Goal: Information Seeking & Learning: Learn about a topic

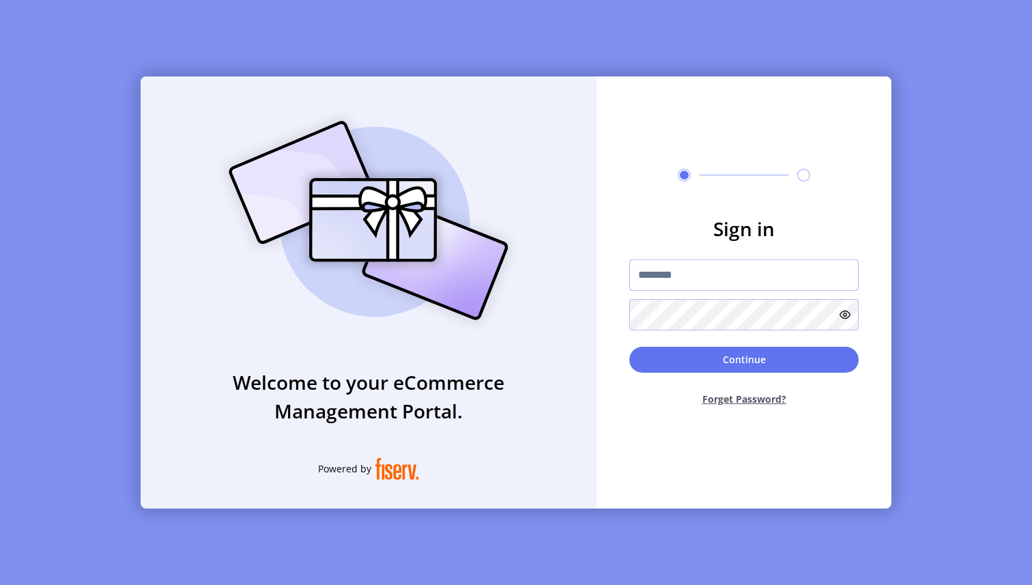
click at [696, 276] on input "text" at bounding box center [743, 274] width 229 height 31
paste input "**********"
type input "**********"
click at [707, 353] on button "Continue" at bounding box center [743, 360] width 229 height 26
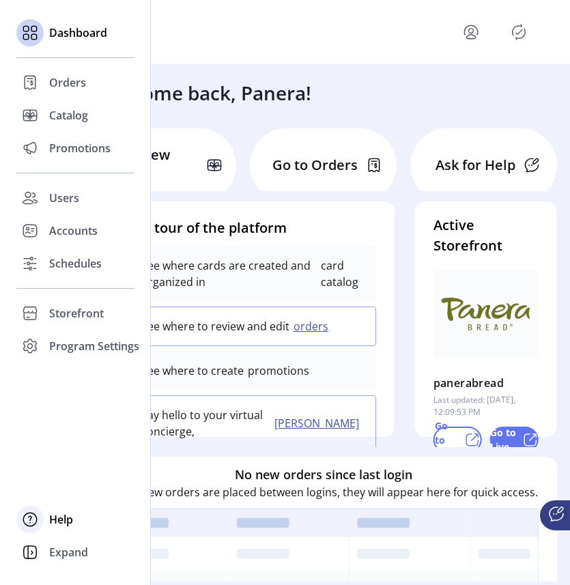
click at [67, 522] on span "Help" at bounding box center [61, 519] width 24 height 16
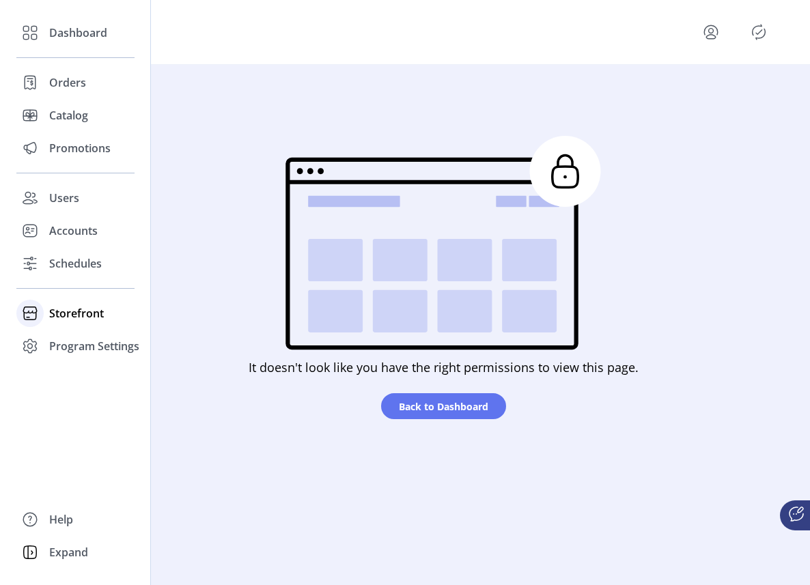
click at [77, 311] on span "Storefront" at bounding box center [76, 313] width 55 height 16
click at [63, 385] on span "Program Settings" at bounding box center [94, 390] width 90 height 16
click at [68, 375] on span "Templates" at bounding box center [76, 373] width 54 height 16
click at [84, 346] on span "Program Settings" at bounding box center [94, 346] width 90 height 16
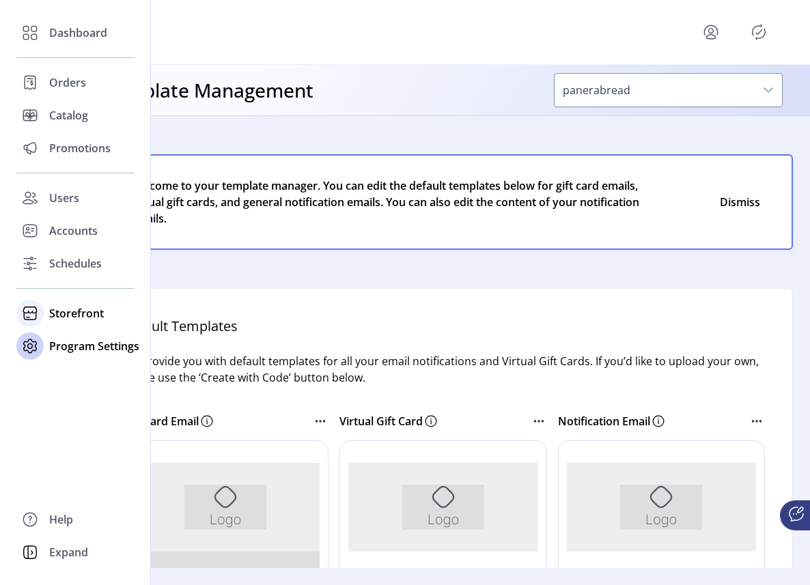
click at [76, 315] on span "Storefront" at bounding box center [76, 313] width 55 height 16
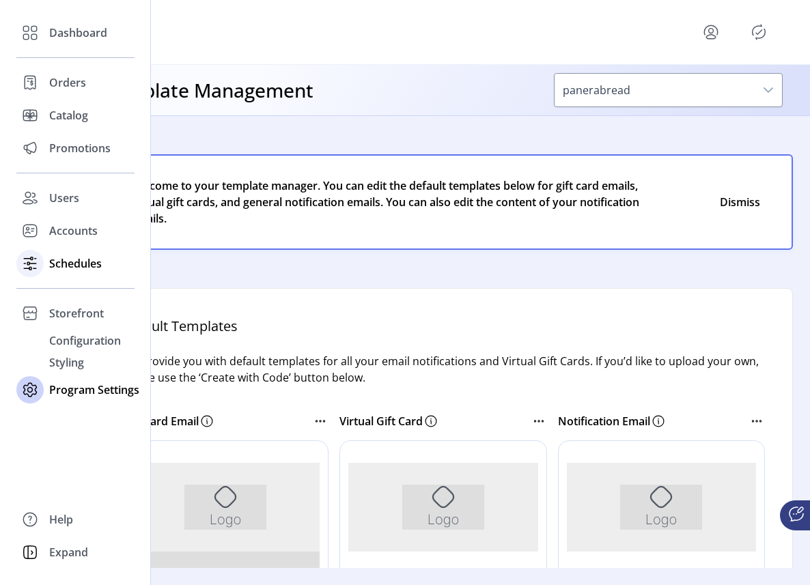
click at [77, 262] on span "Schedules" at bounding box center [75, 263] width 53 height 16
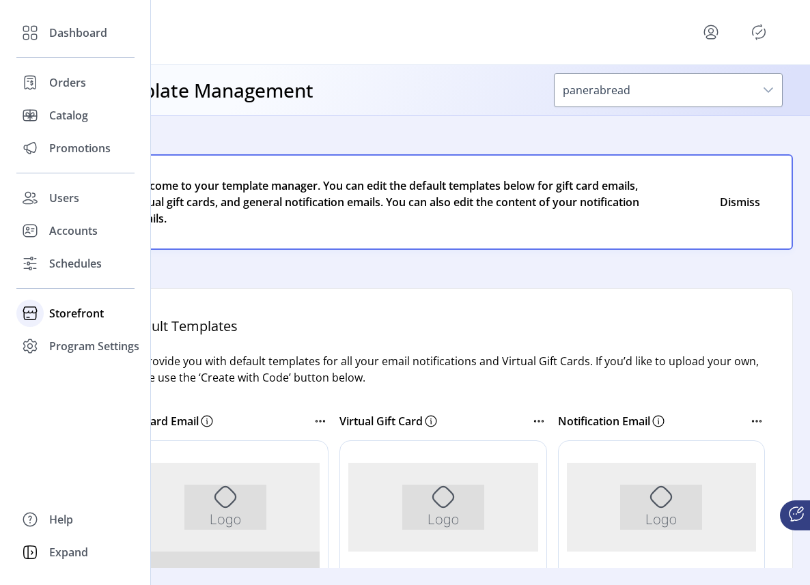
click at [74, 320] on span "Storefront" at bounding box center [76, 313] width 55 height 16
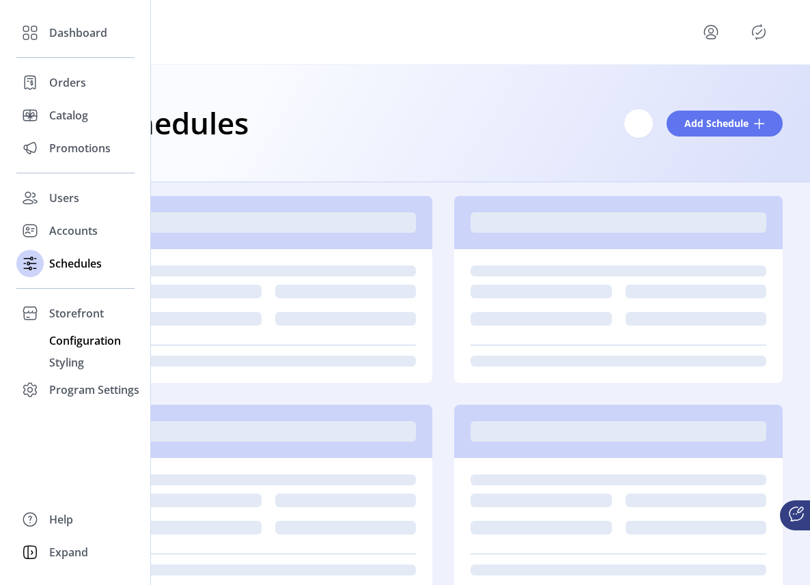
click at [81, 343] on span "Configuration" at bounding box center [85, 340] width 72 height 16
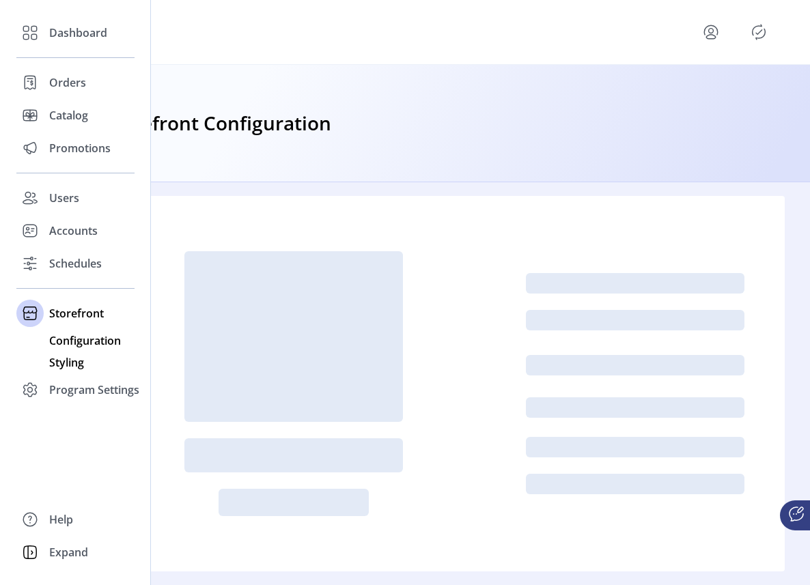
click at [69, 367] on span "Styling" at bounding box center [66, 362] width 35 height 16
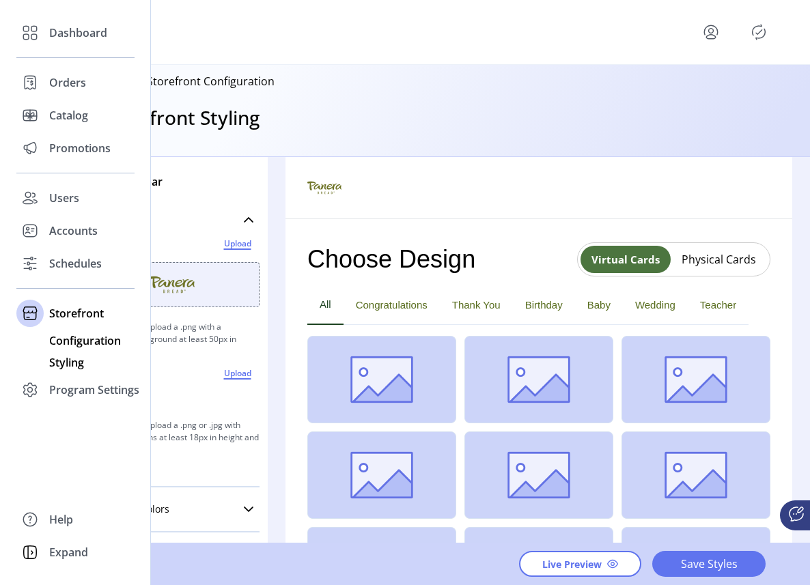
click at [87, 341] on span "Configuration" at bounding box center [85, 340] width 72 height 16
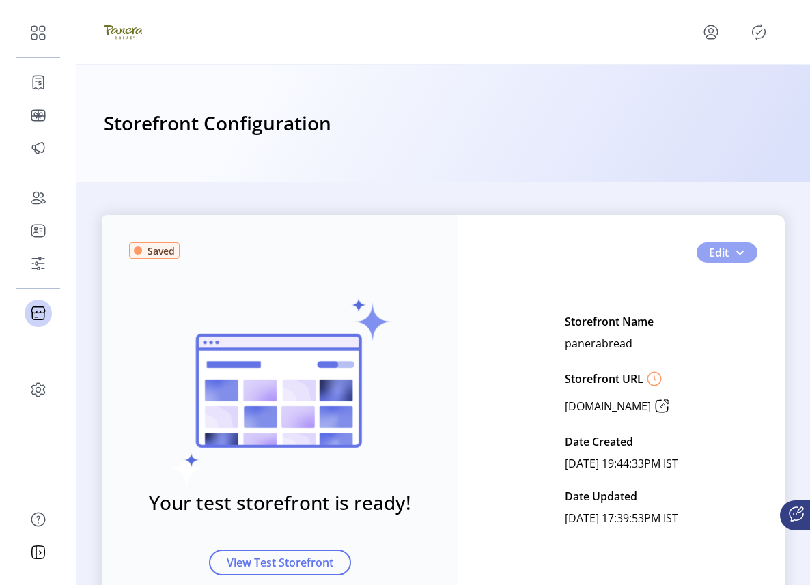
click at [738, 253] on span "button" at bounding box center [739, 252] width 11 height 11
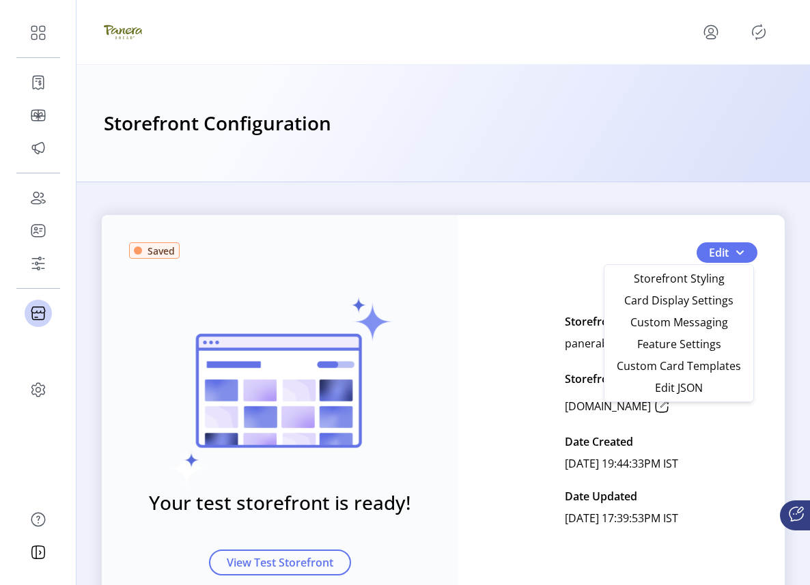
click at [554, 210] on div "Saved Your test storefront is ready! View Test Storefront Edit Storefront Name …" at bounding box center [442, 383] width 733 height 403
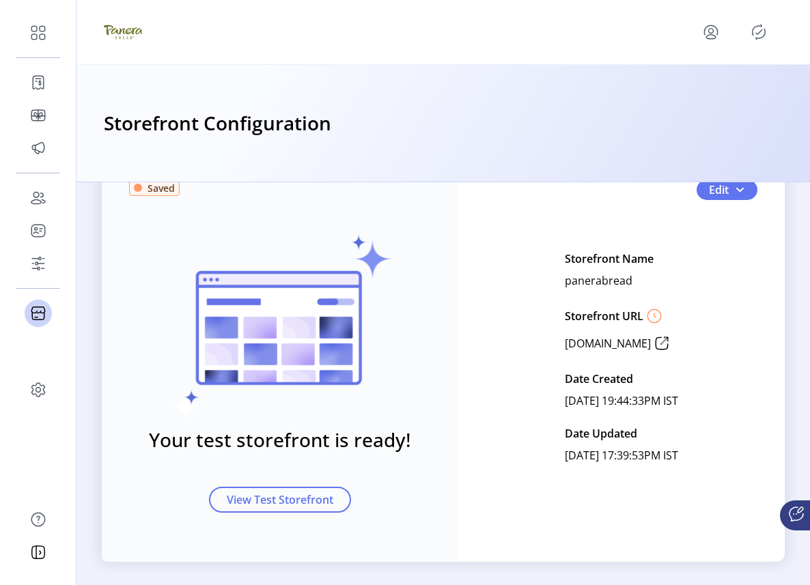
scroll to position [72, 0]
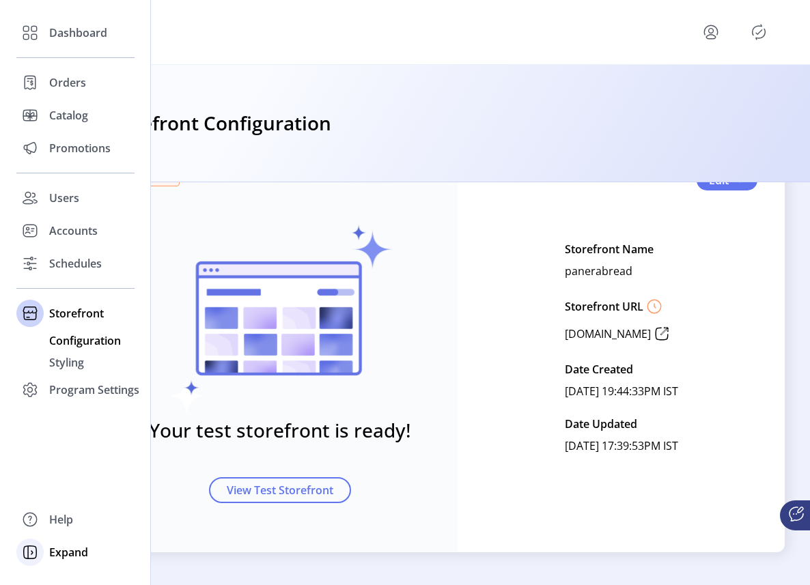
click at [40, 552] on icon at bounding box center [30, 552] width 22 height 22
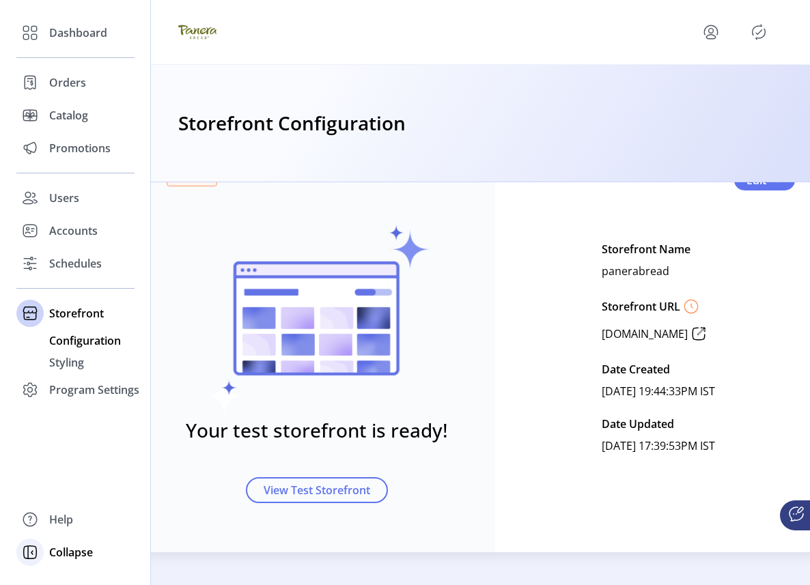
click at [34, 548] on icon at bounding box center [30, 552] width 22 height 22
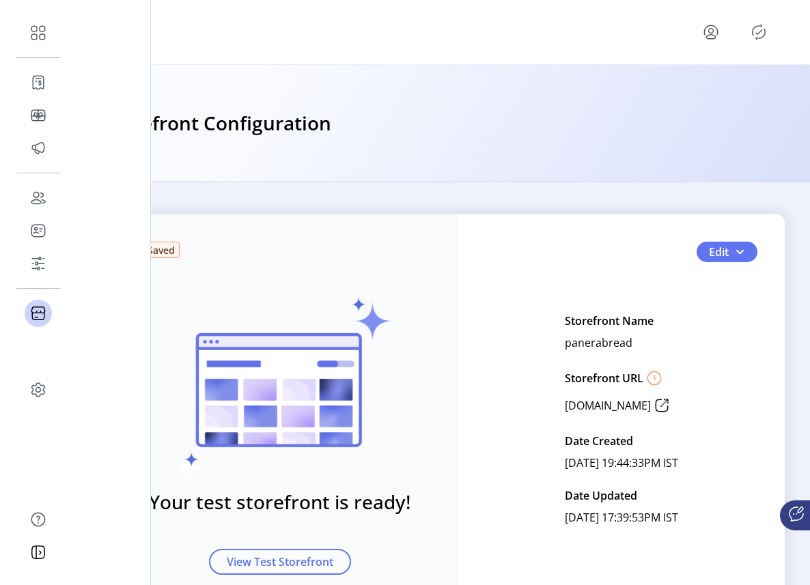
scroll to position [0, 0]
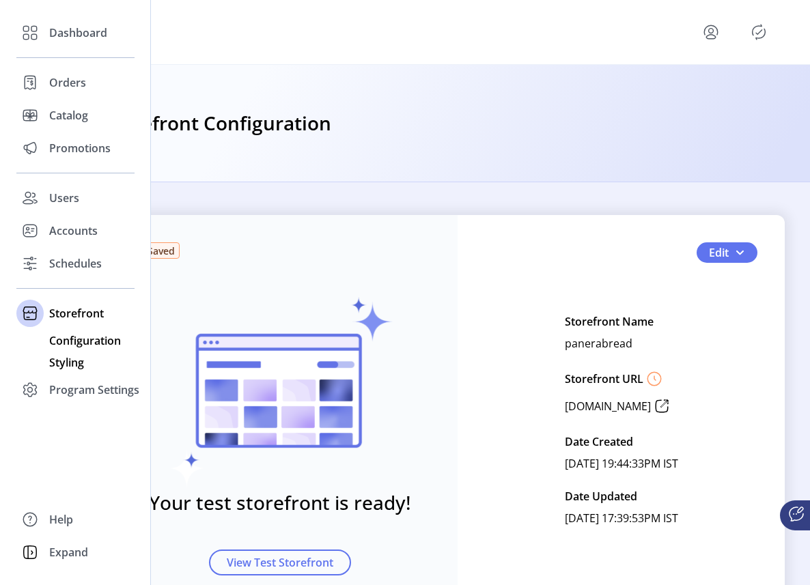
click at [63, 361] on span "Styling" at bounding box center [66, 362] width 35 height 16
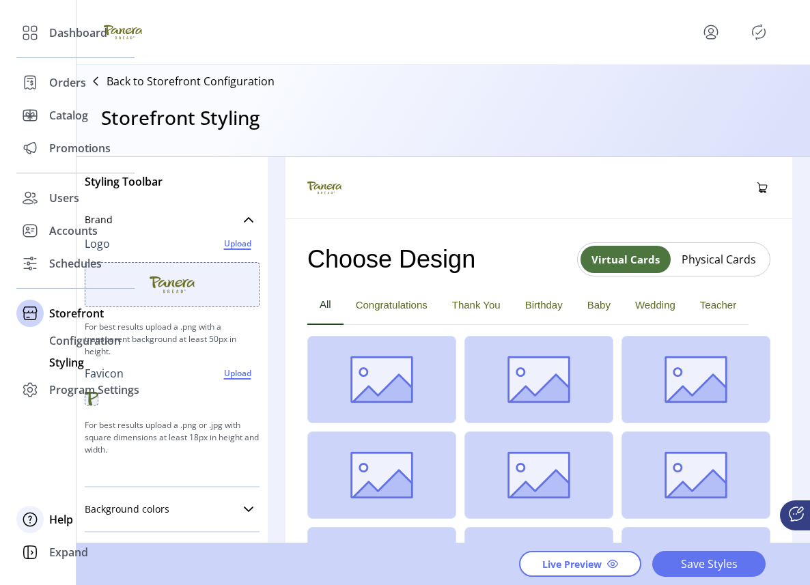
click at [68, 521] on span "Help" at bounding box center [61, 519] width 24 height 16
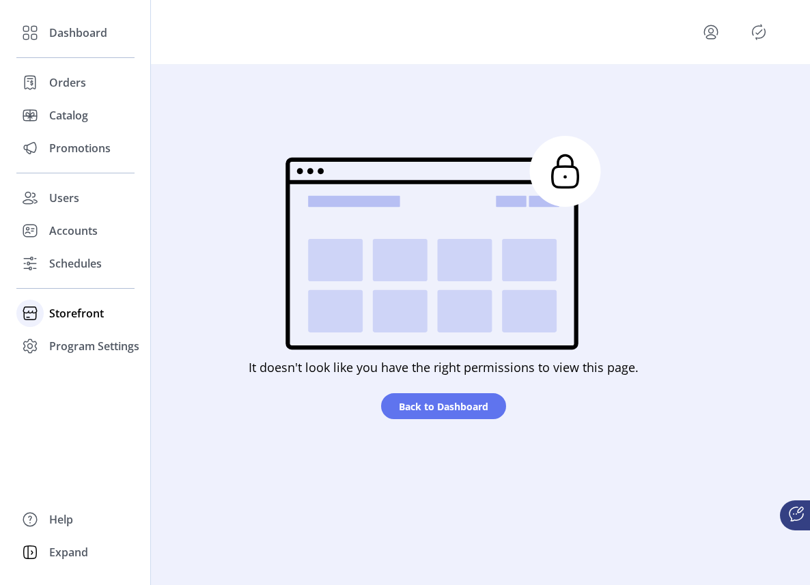
click at [68, 312] on span "Storefront" at bounding box center [76, 313] width 55 height 16
click at [63, 384] on span "Program Settings" at bounding box center [94, 390] width 90 height 16
click at [89, 378] on span "Templates" at bounding box center [76, 373] width 54 height 16
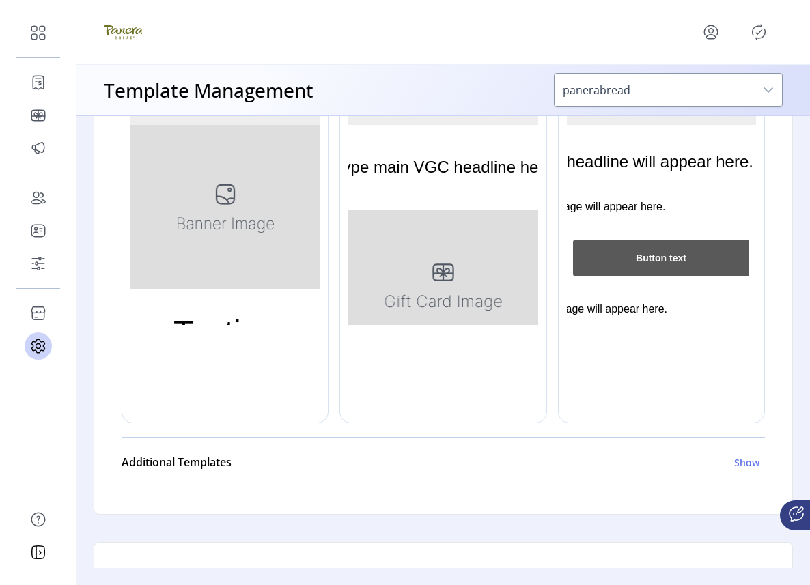
scroll to position [464, 0]
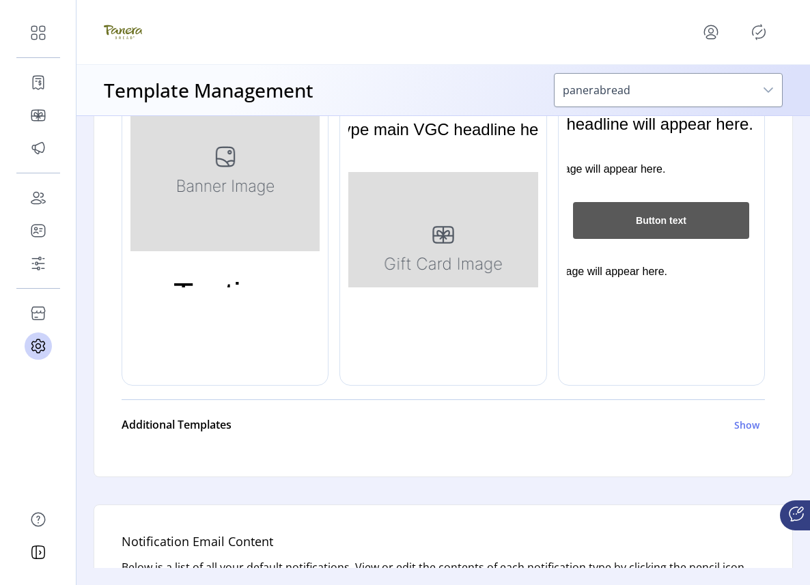
click at [761, 31] on icon "Publisher Panel" at bounding box center [759, 32] width 22 height 22
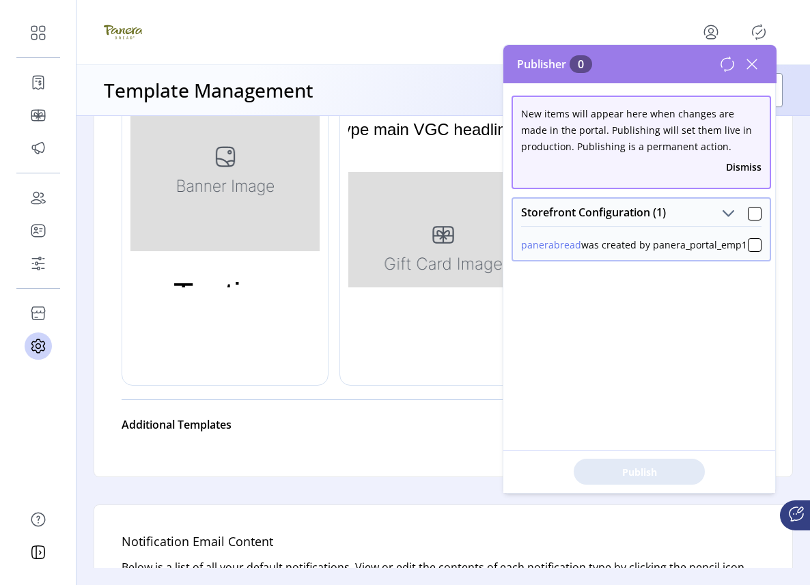
click at [756, 59] on icon at bounding box center [752, 64] width 22 height 22
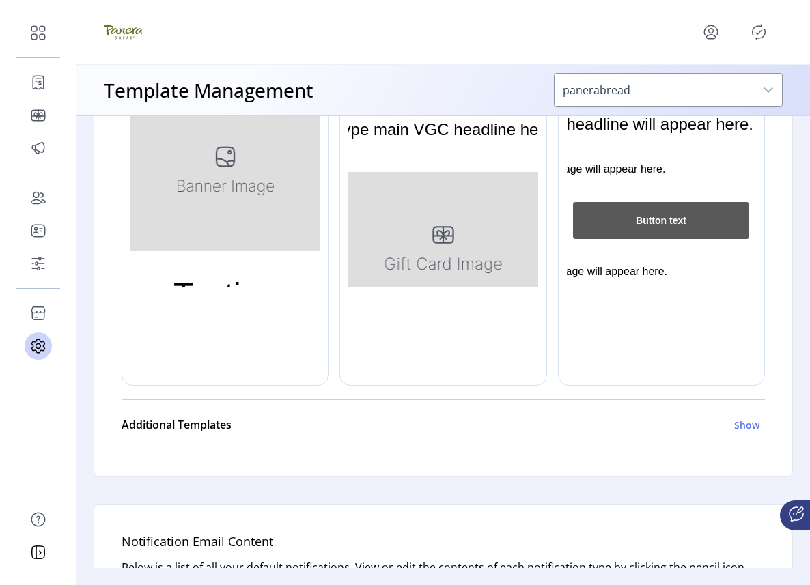
click at [715, 27] on icon "menu" at bounding box center [710, 30] width 13 height 10
click at [679, 82] on span "Sign Out" at bounding box center [661, 86] width 102 height 11
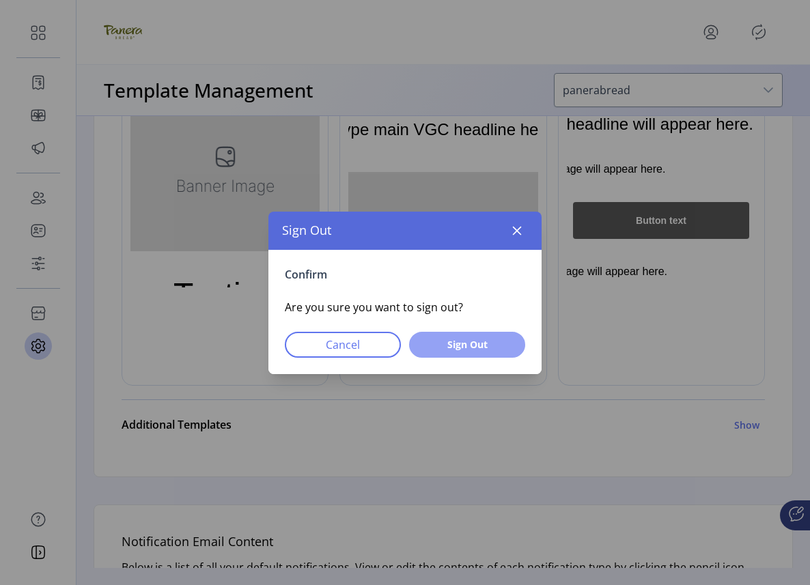
click at [462, 347] on span "Sign Out" at bounding box center [467, 344] width 81 height 14
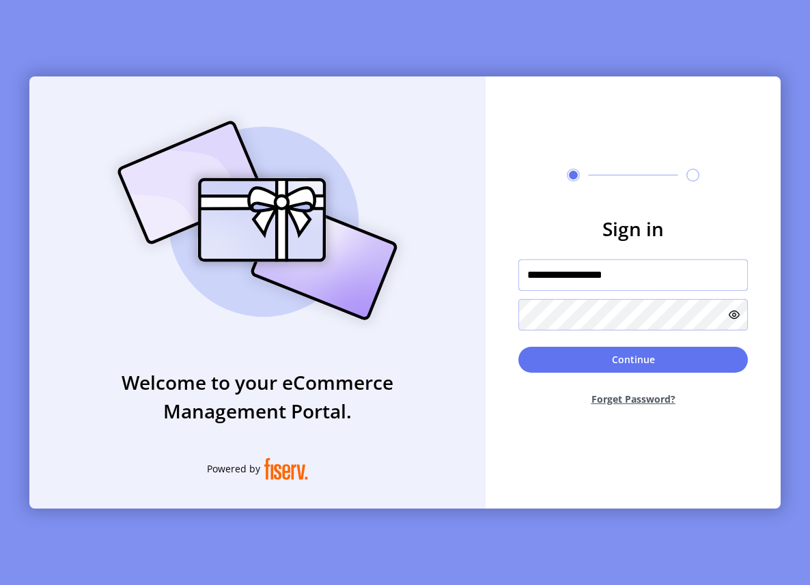
click at [609, 273] on input "**********" at bounding box center [632, 274] width 229 height 31
paste input "text"
type input "**********"
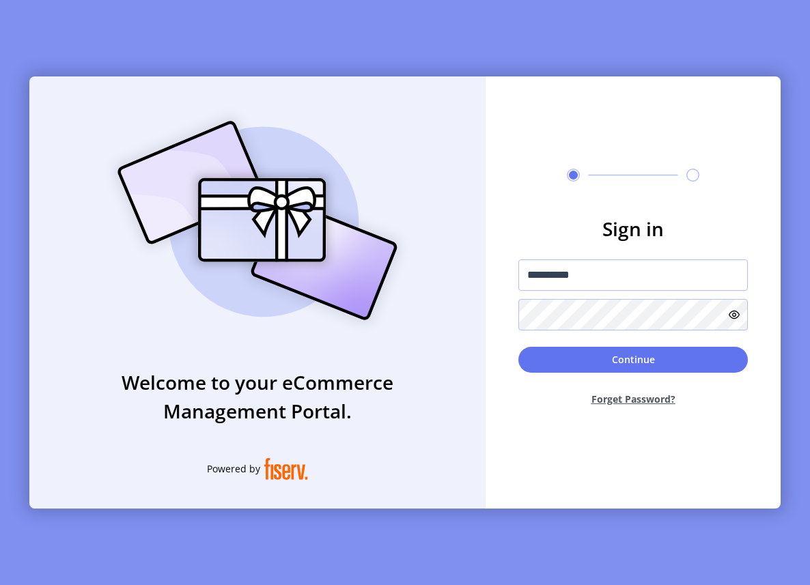
click at [550, 375] on div "Continue Forget Password?" at bounding box center [632, 382] width 229 height 70
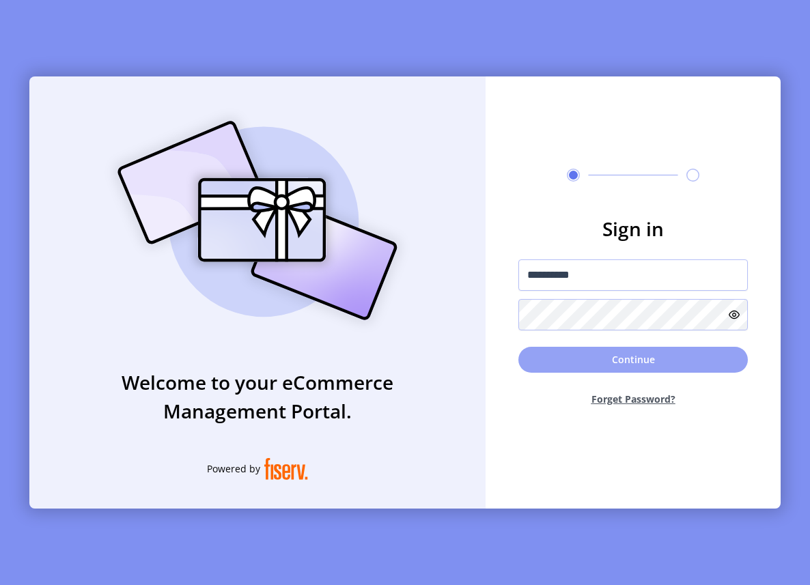
click at [576, 356] on button "Continue" at bounding box center [632, 360] width 229 height 26
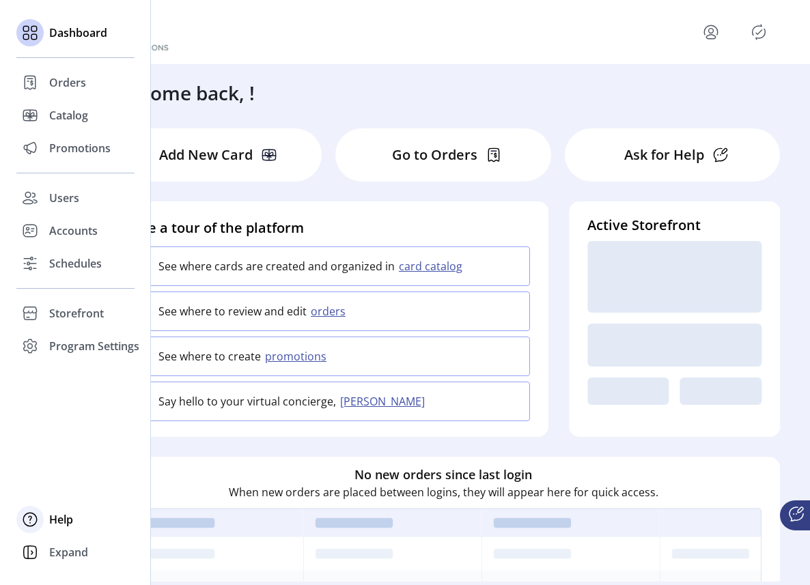
click at [61, 518] on span "Help" at bounding box center [61, 519] width 24 height 16
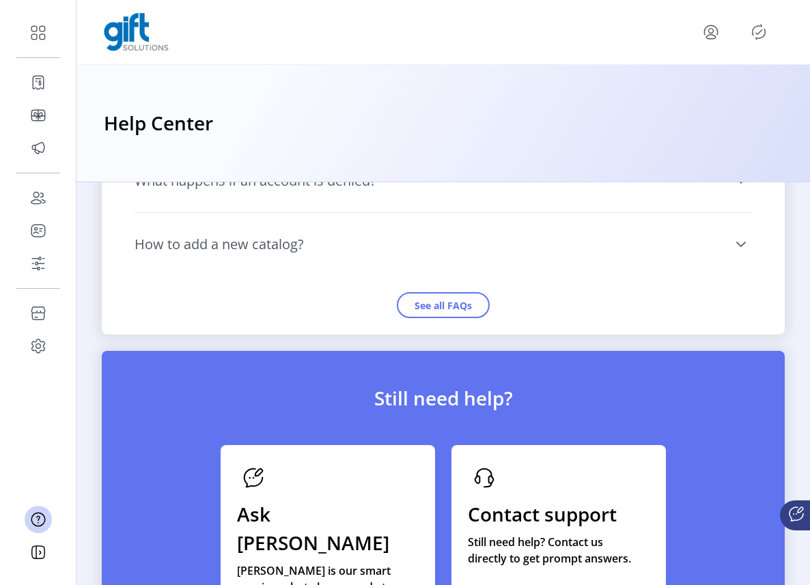
scroll to position [1468, 0]
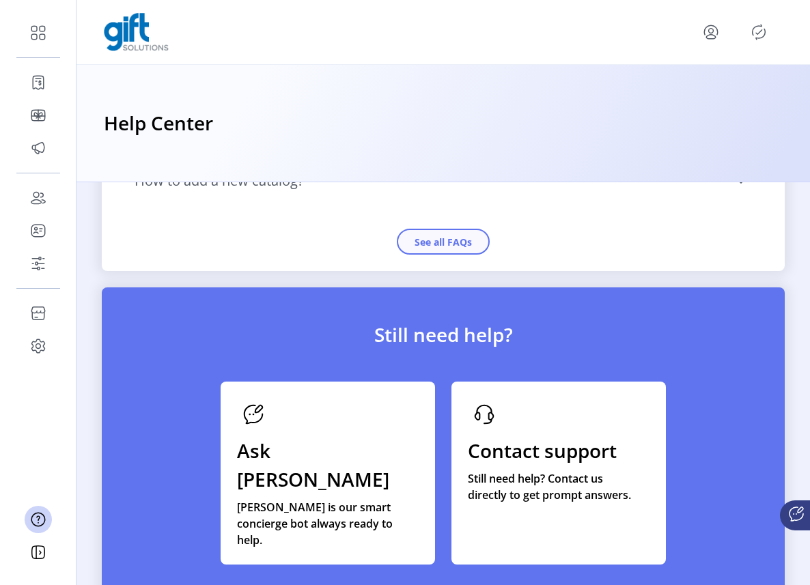
click at [427, 235] on button "See all FAQs" at bounding box center [443, 242] width 93 height 26
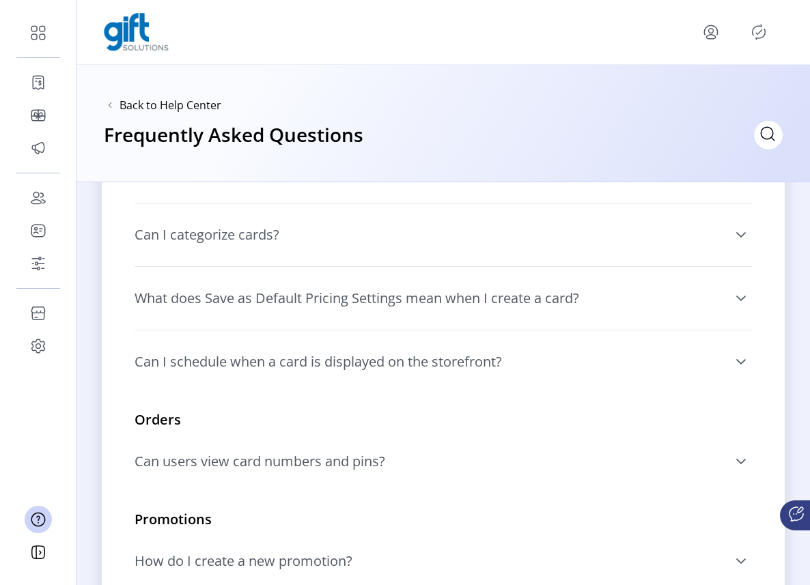
scroll to position [1198, 0]
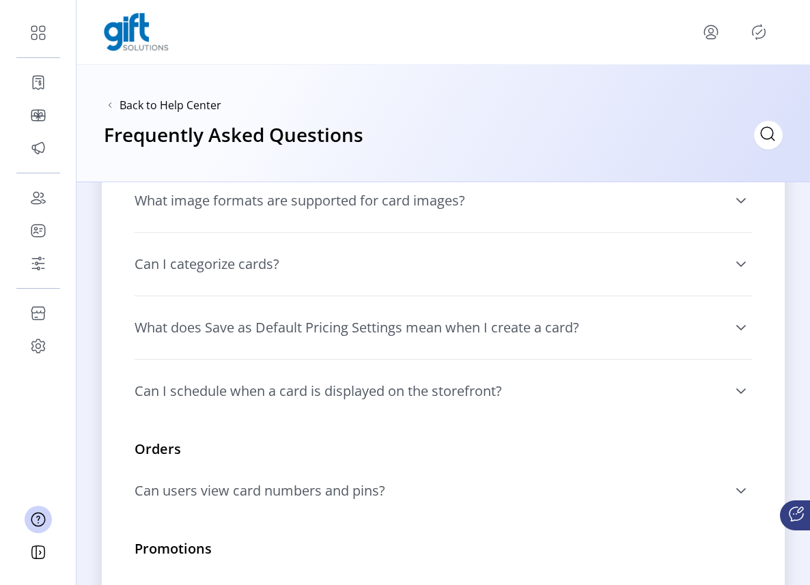
click at [741, 494] on icon at bounding box center [740, 490] width 11 height 11
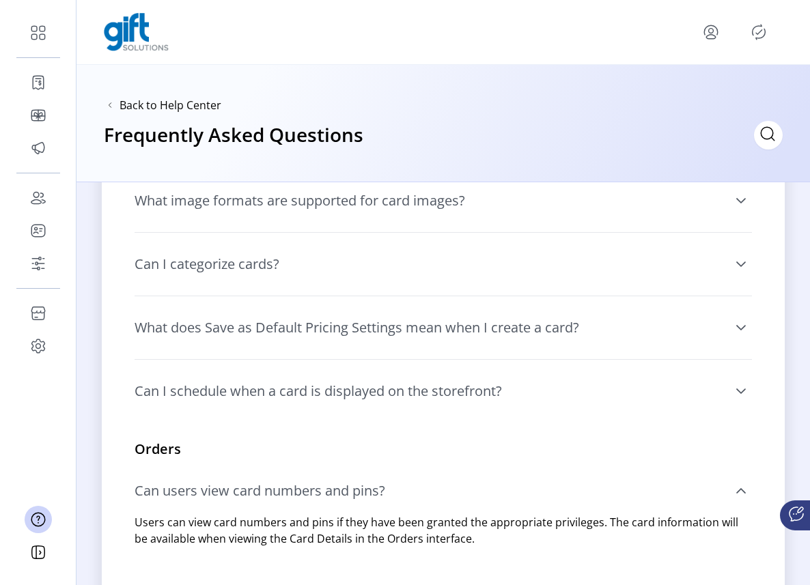
click at [740, 493] on icon at bounding box center [740, 490] width 11 height 11
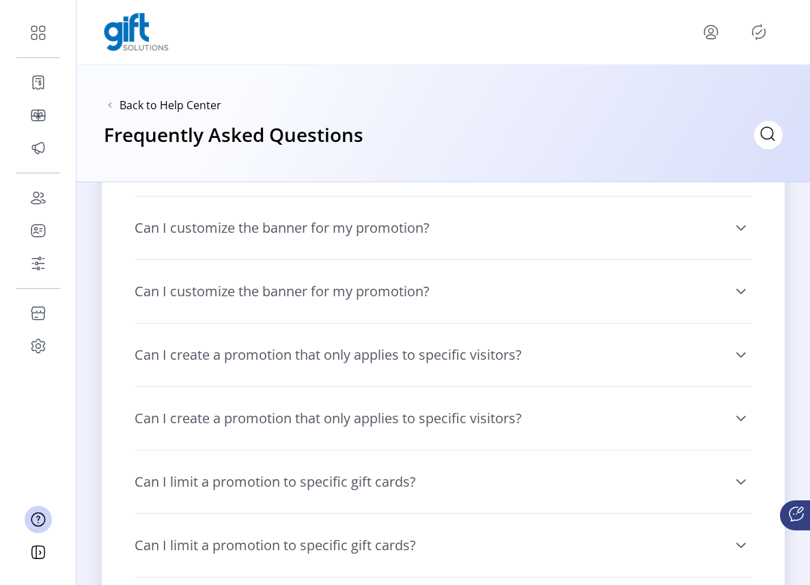
scroll to position [2189, 0]
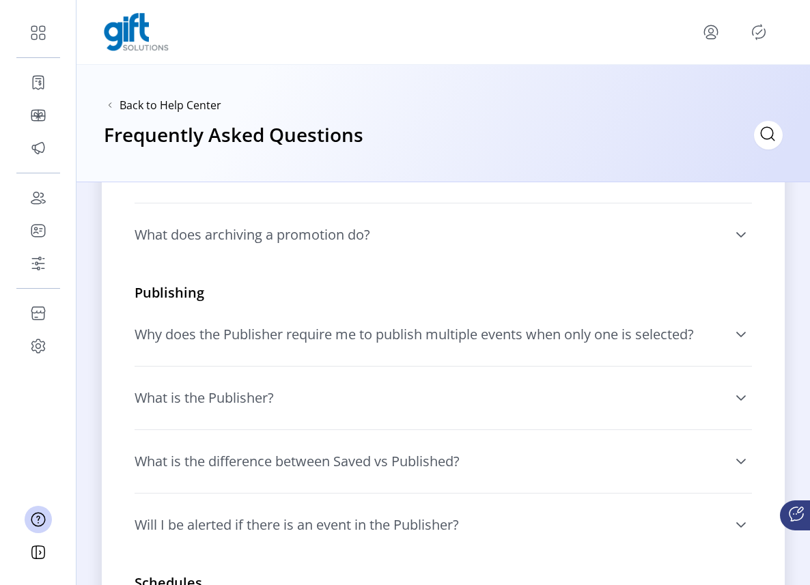
click at [651, 336] on span "Why does the Publisher require me to publish multiple events when only one is s…" at bounding box center [413, 335] width 559 height 14
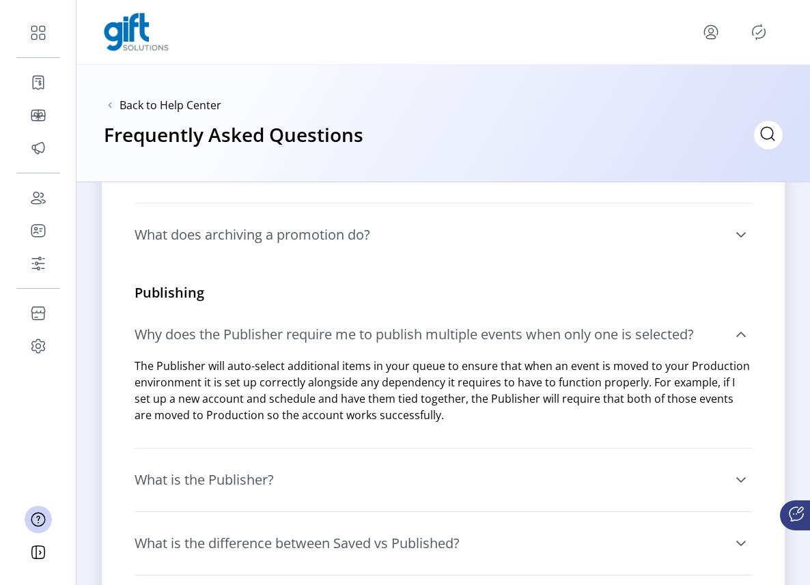
click at [313, 361] on p "The Publisher will auto-select additional items in your queue to ensure that wh…" at bounding box center [442, 391] width 617 height 66
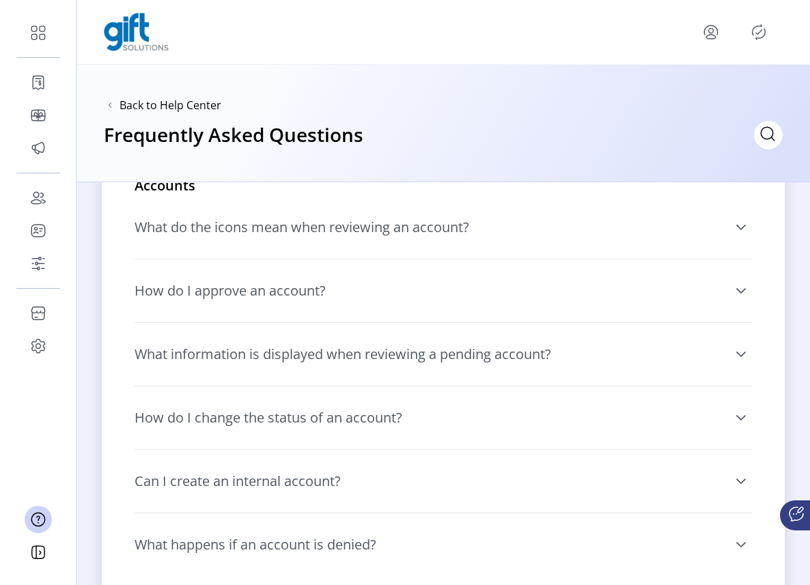
scroll to position [0, 0]
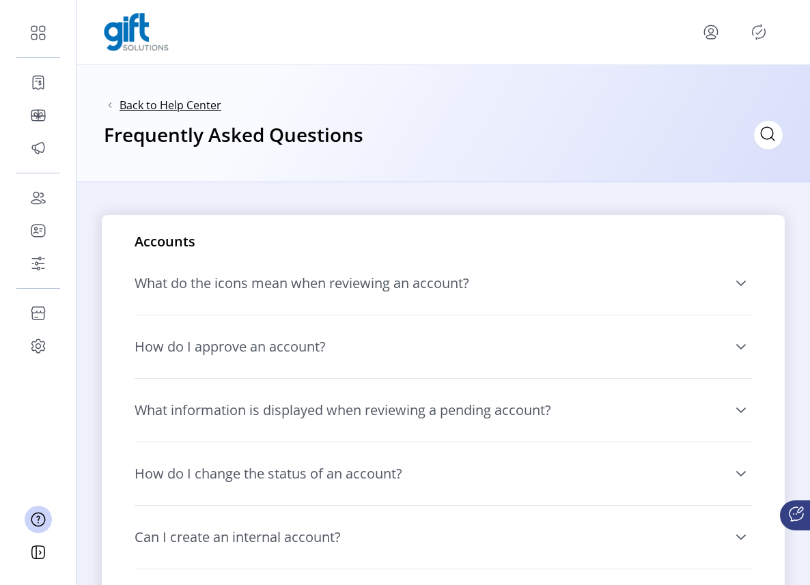
click at [128, 102] on span "Back to Help Center" at bounding box center [170, 105] width 102 height 16
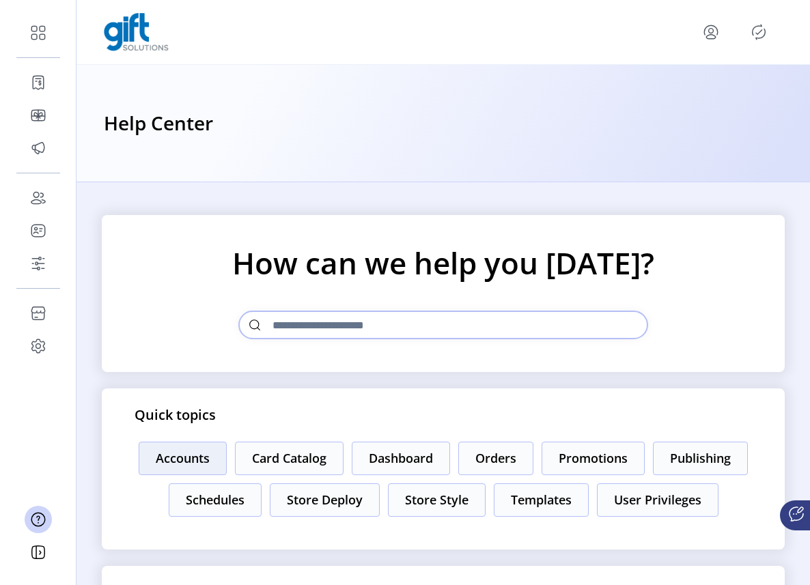
click at [160, 455] on button "Accounts" at bounding box center [183, 458] width 88 height 33
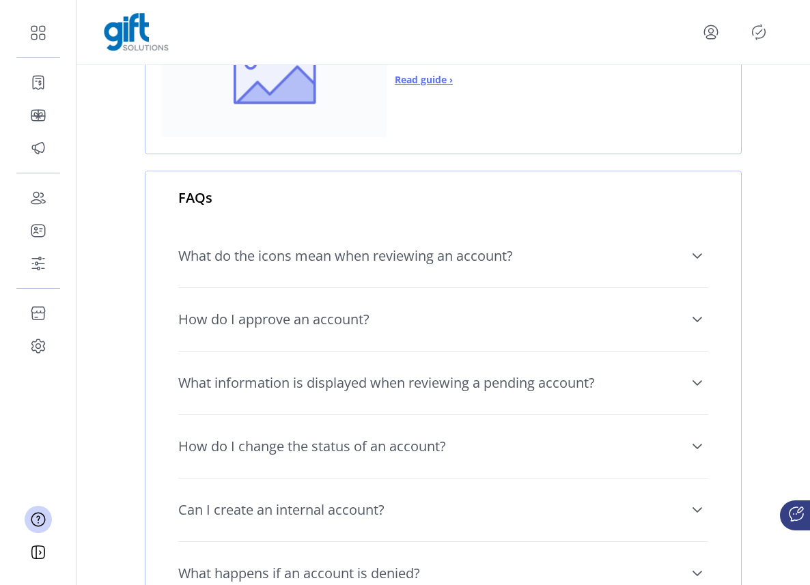
scroll to position [397, 0]
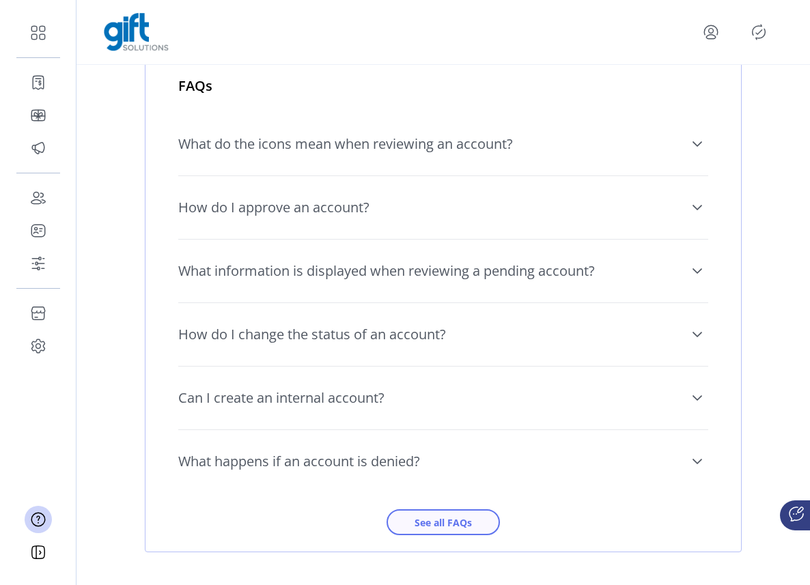
click at [440, 518] on span "See all FAQs" at bounding box center [443, 522] width 78 height 14
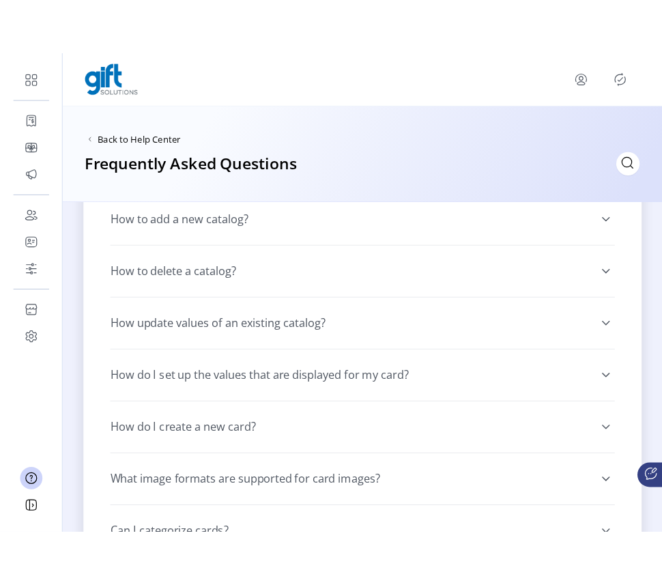
scroll to position [881, 0]
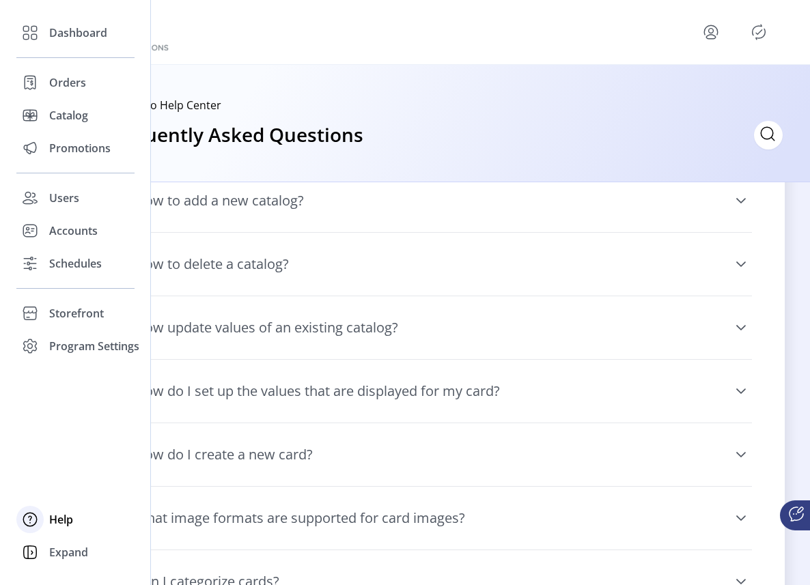
click at [59, 522] on span "Help" at bounding box center [61, 519] width 24 height 16
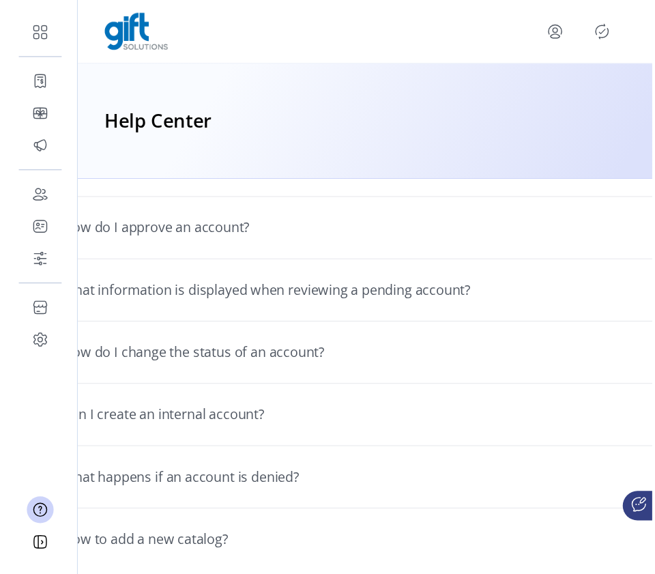
scroll to position [1077, 0]
